Goal: Information Seeking & Learning: Compare options

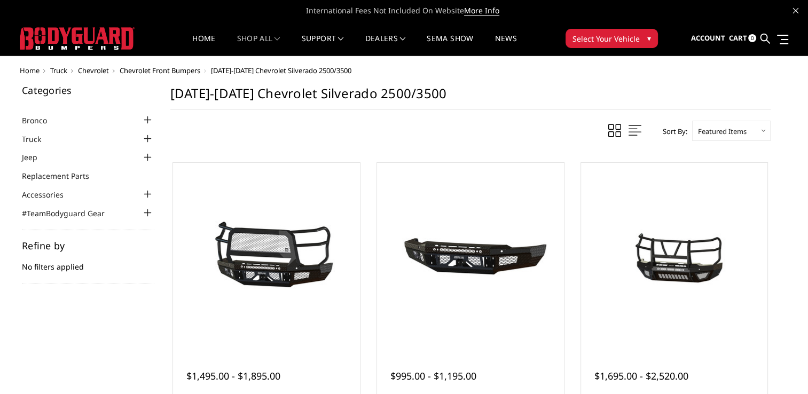
click at [167, 72] on span "Chevrolet Front Bumpers" at bounding box center [160, 71] width 81 height 10
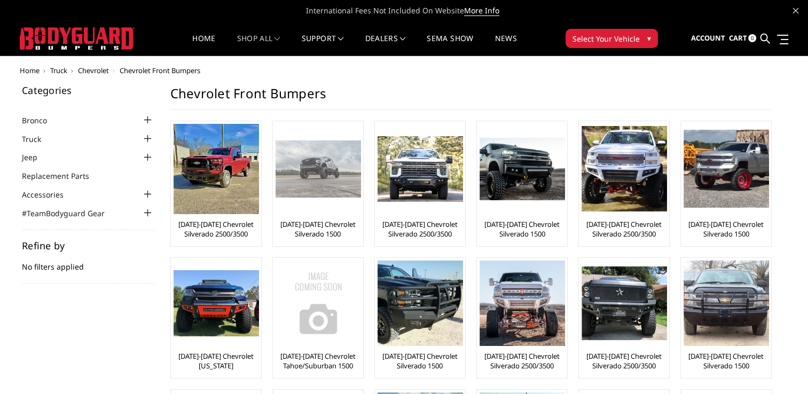
click at [327, 224] on link "[DATE]-[DATE] Chevrolet Silverado 1500" at bounding box center [318, 229] width 85 height 19
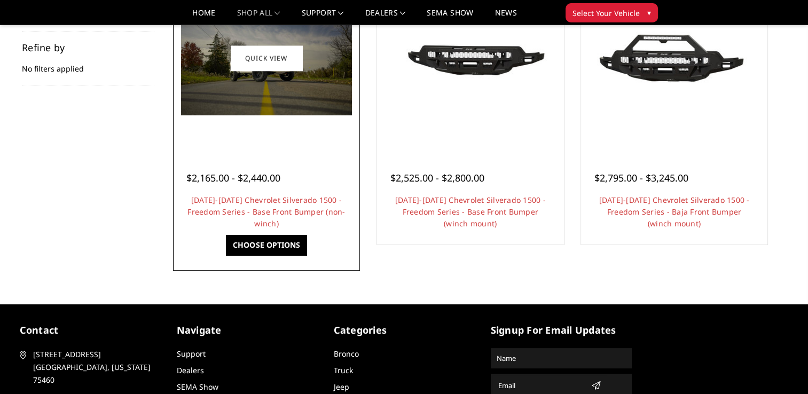
scroll to position [214, 0]
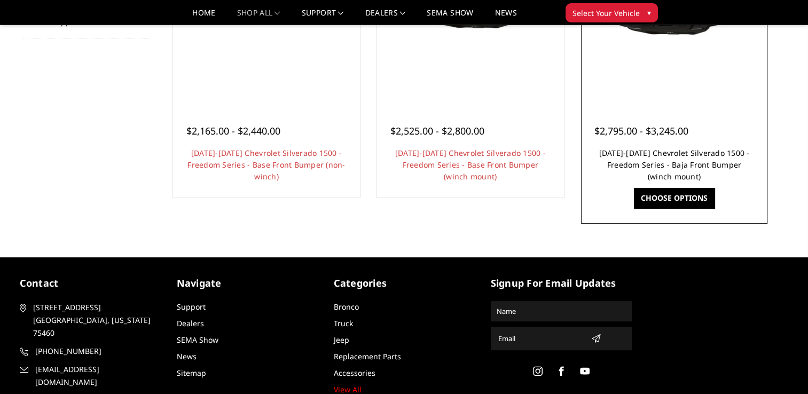
click at [658, 159] on link "2022-2025 Chevrolet Silverado 1500 - Freedom Series - Baja Front Bumper (winch …" at bounding box center [674, 165] width 151 height 34
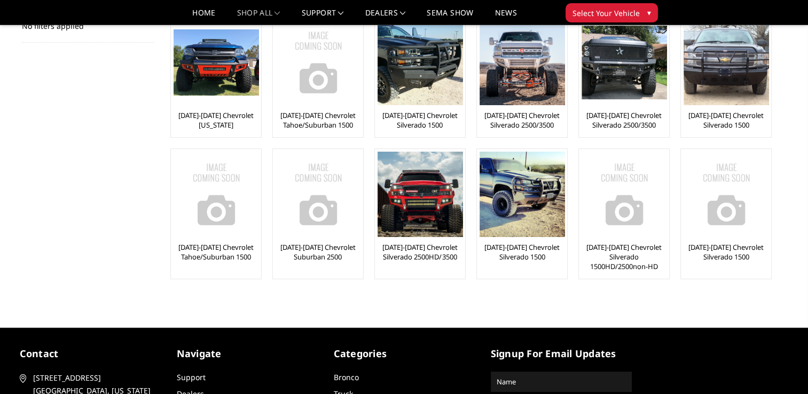
scroll to position [267, 0]
